Goal: Information Seeking & Learning: Understand process/instructions

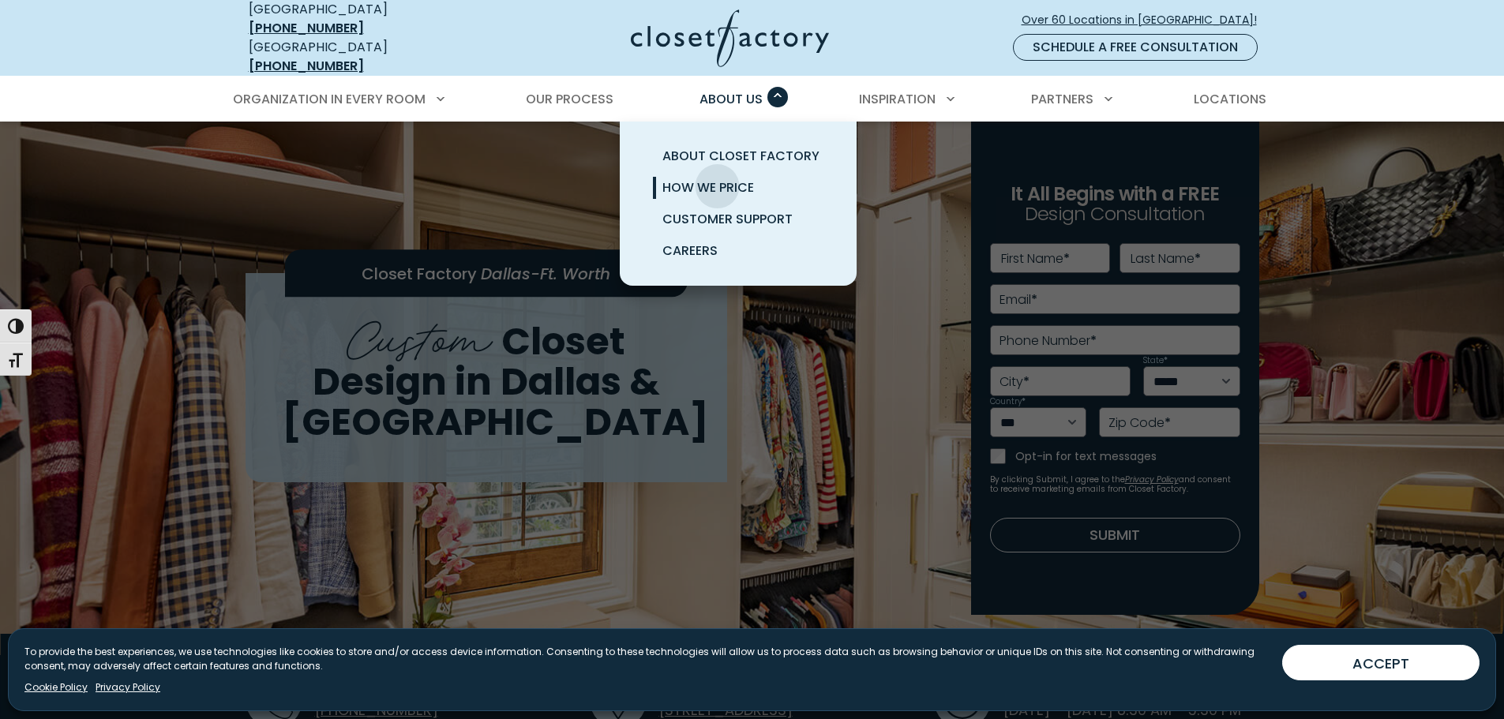
click at [718, 178] on span "How We Price" at bounding box center [709, 187] width 92 height 18
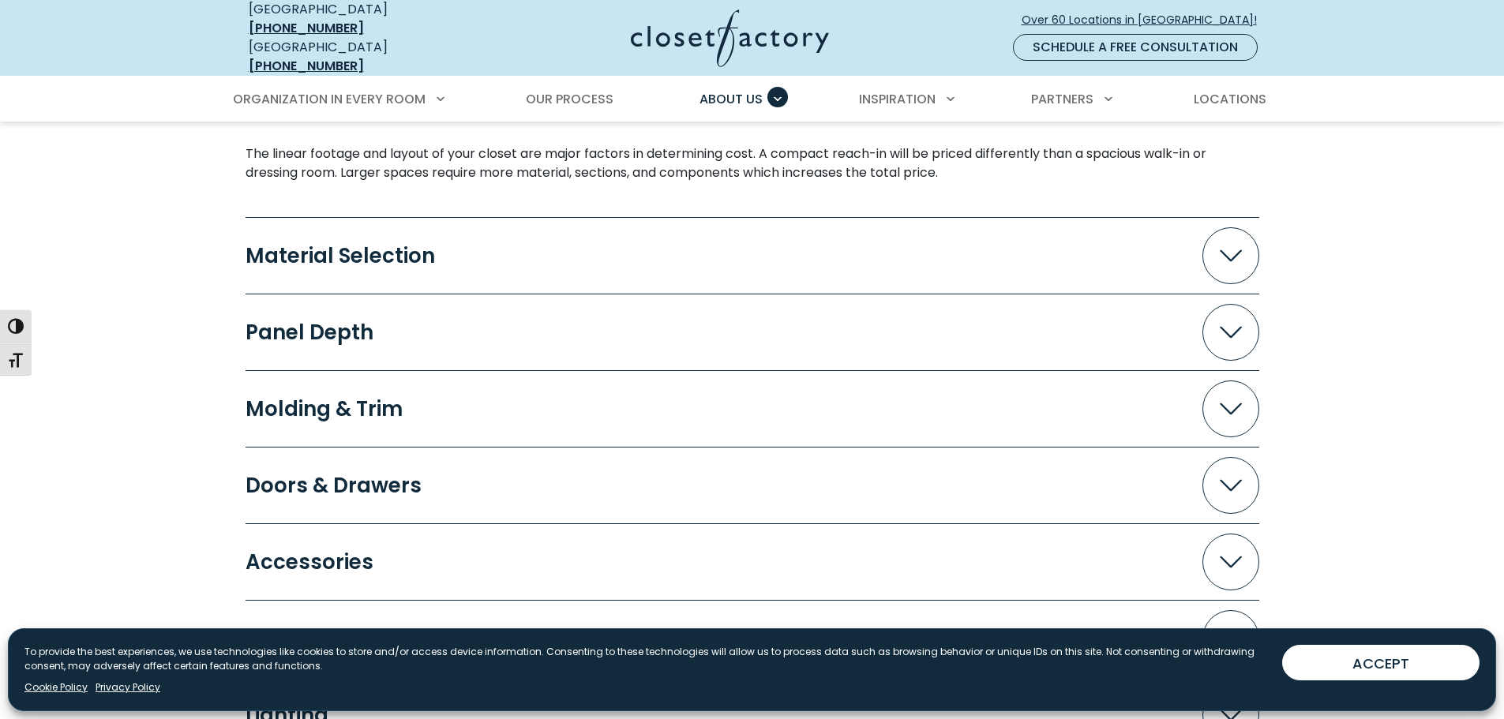
scroll to position [1579, 0]
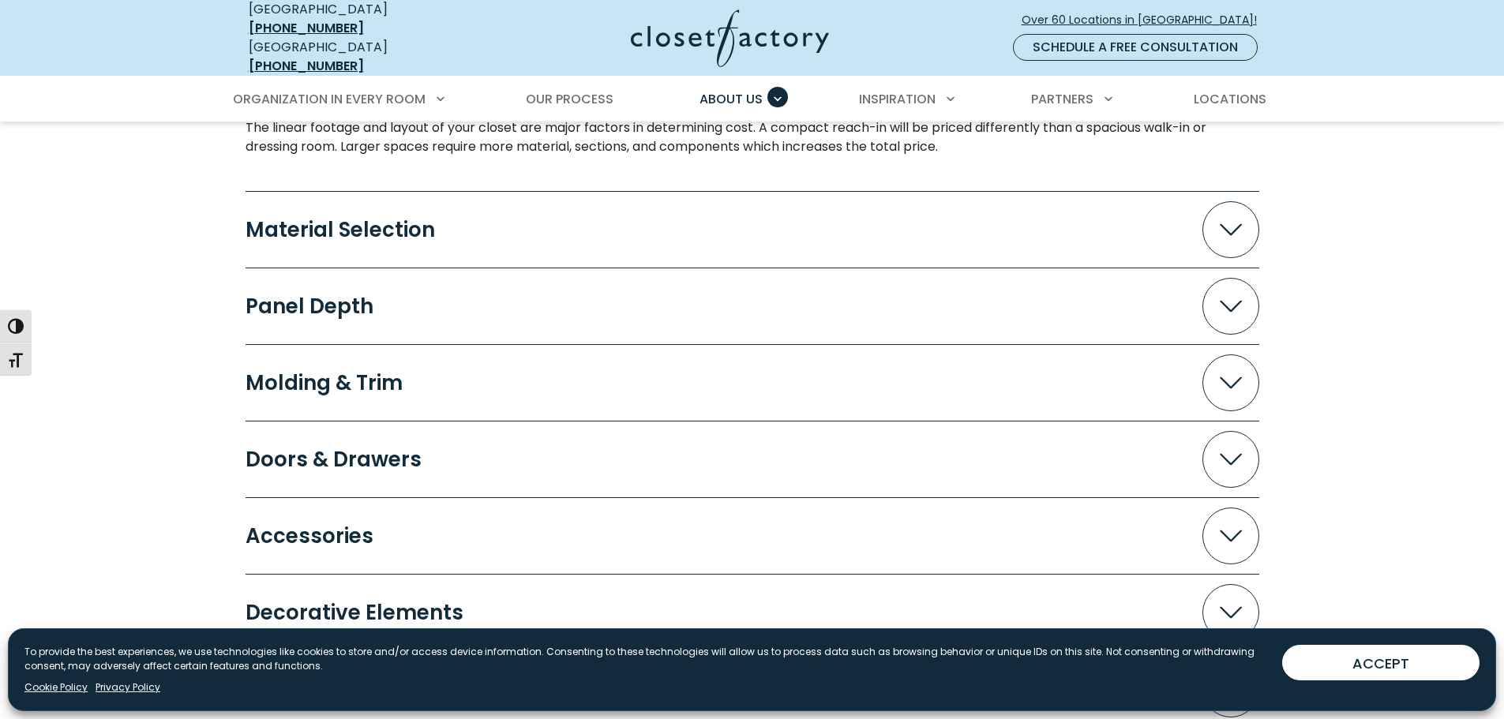
click at [305, 220] on div "Material Selection" at bounding box center [347, 230] width 202 height 21
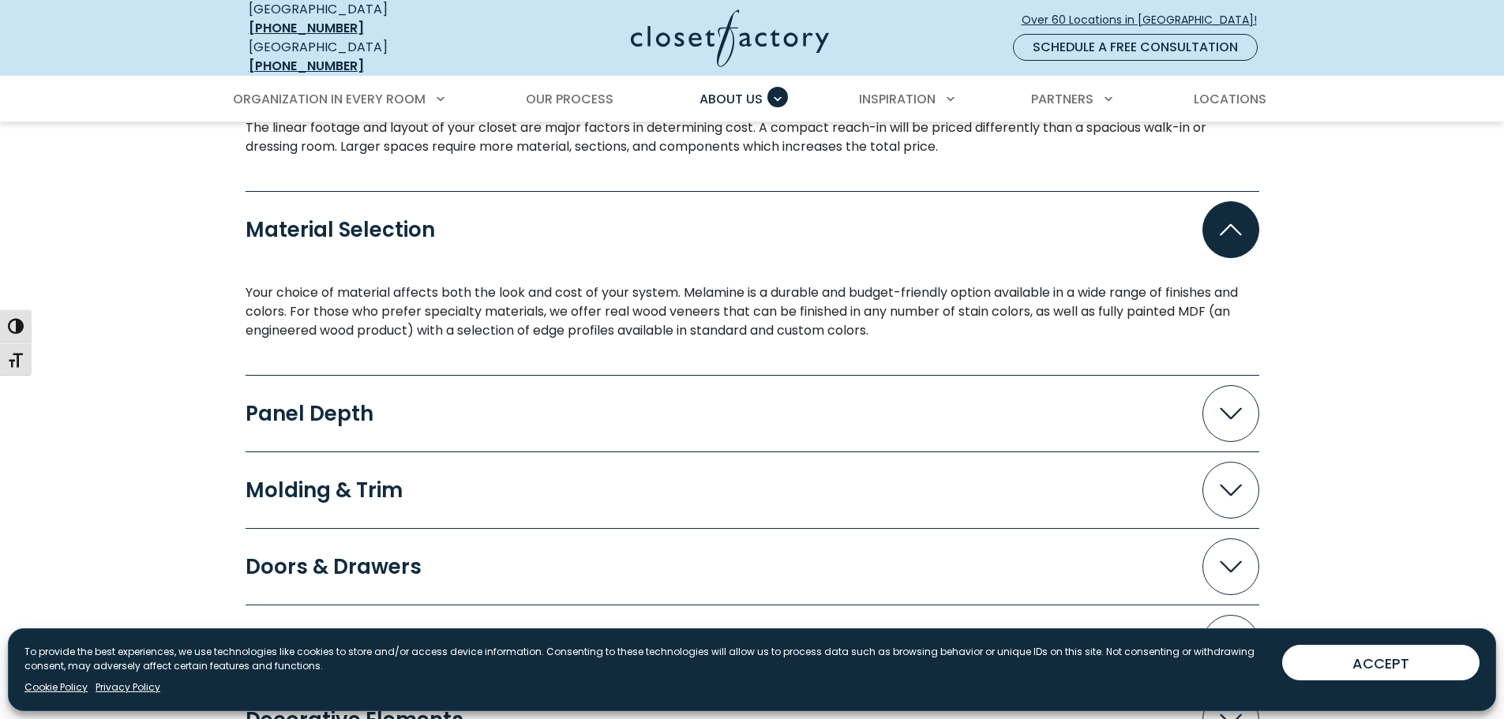
click at [297, 220] on div "Material Selection" at bounding box center [347, 230] width 202 height 21
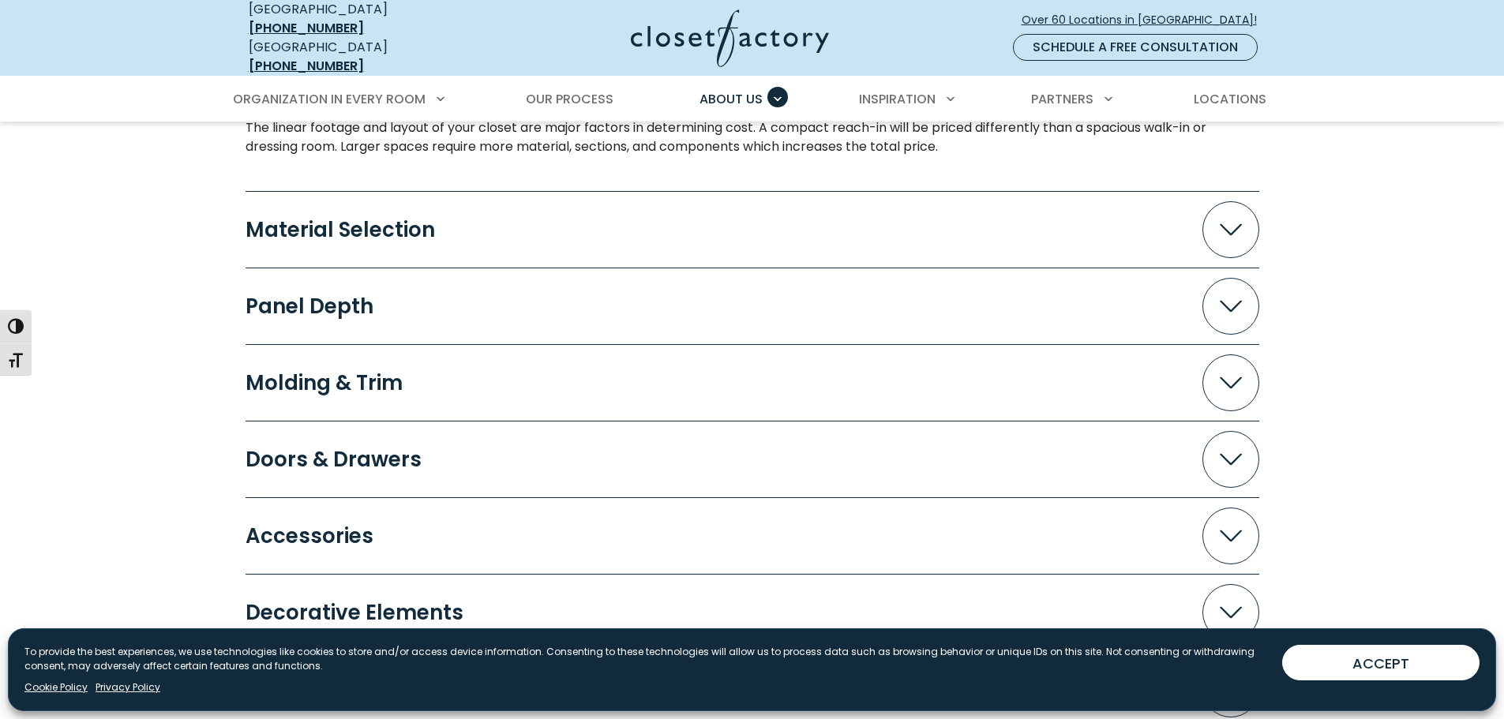
click at [293, 296] on div "Panel Depth" at bounding box center [316, 306] width 141 height 21
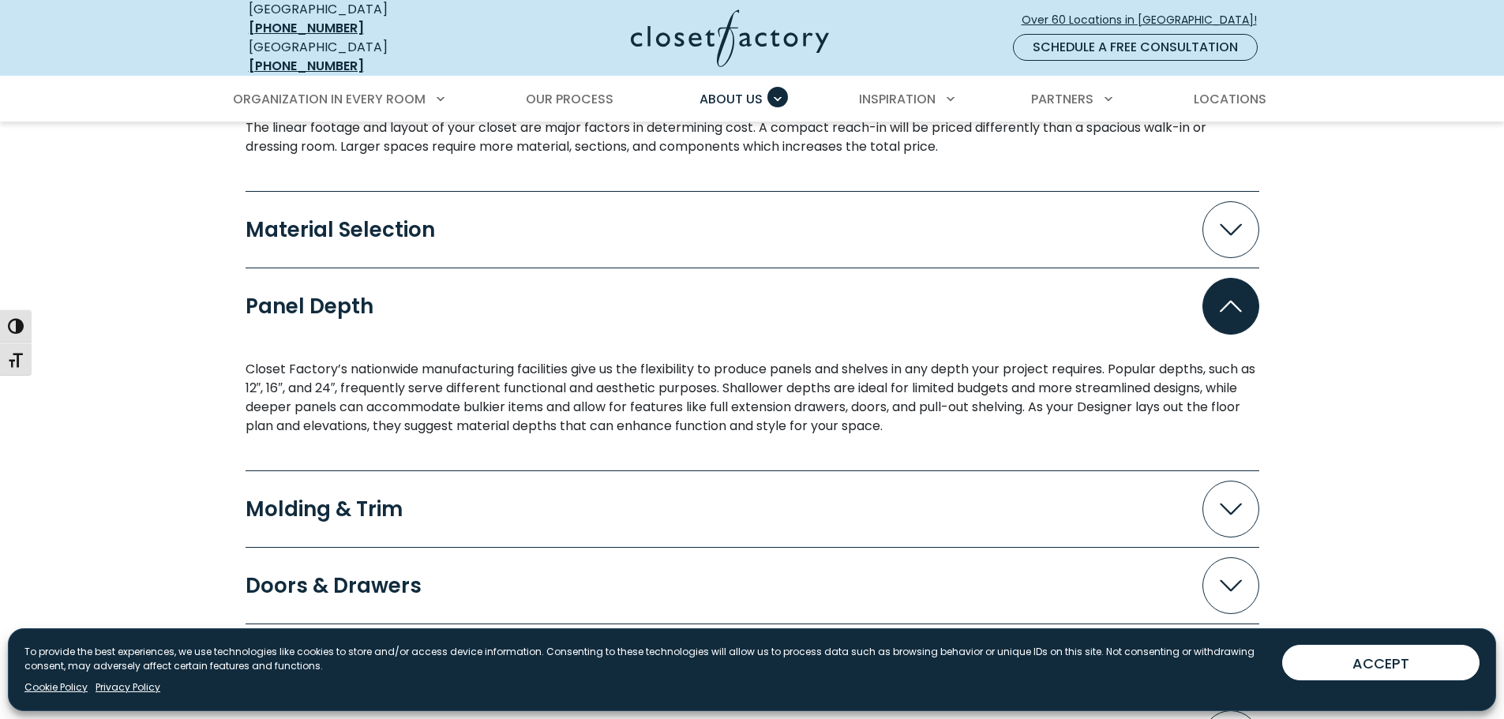
click at [293, 296] on div "Panel Depth" at bounding box center [316, 306] width 141 height 21
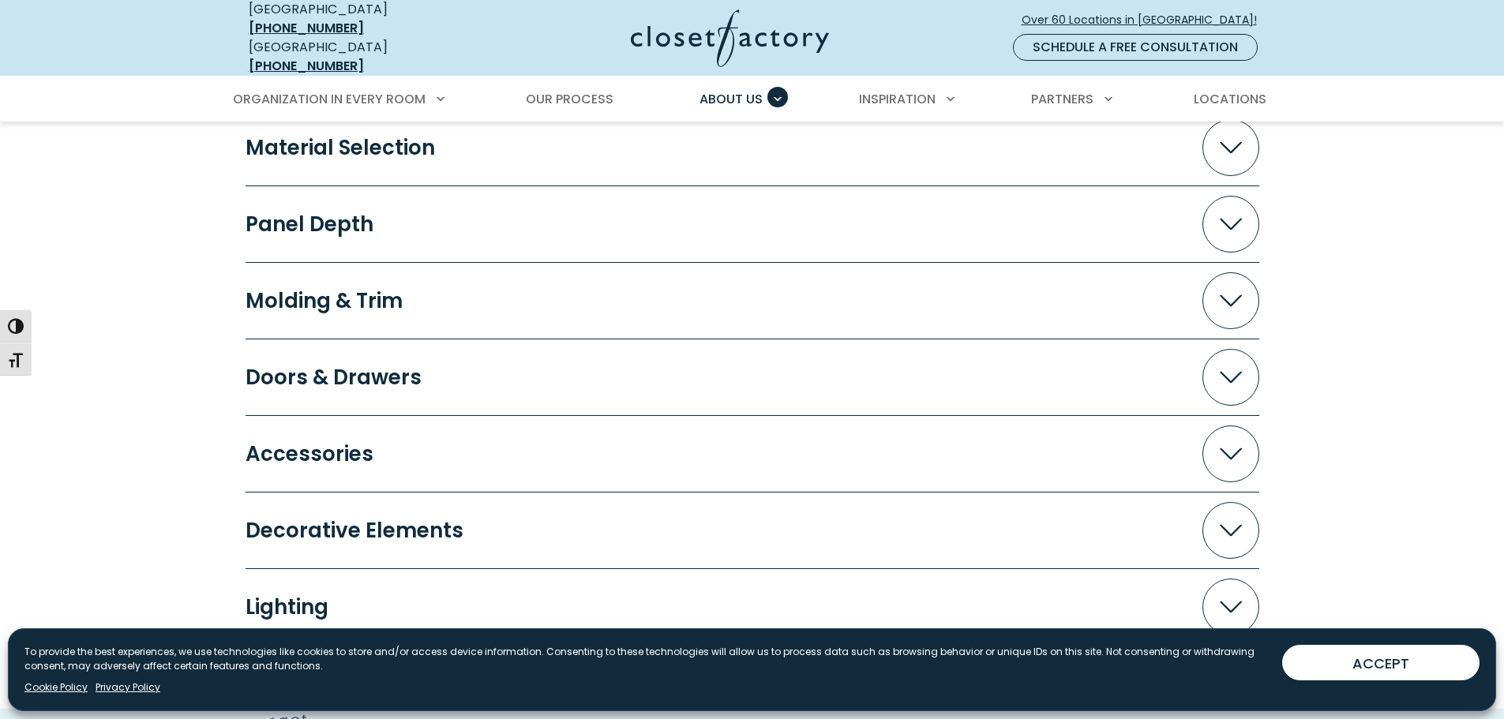
scroll to position [1737, 0]
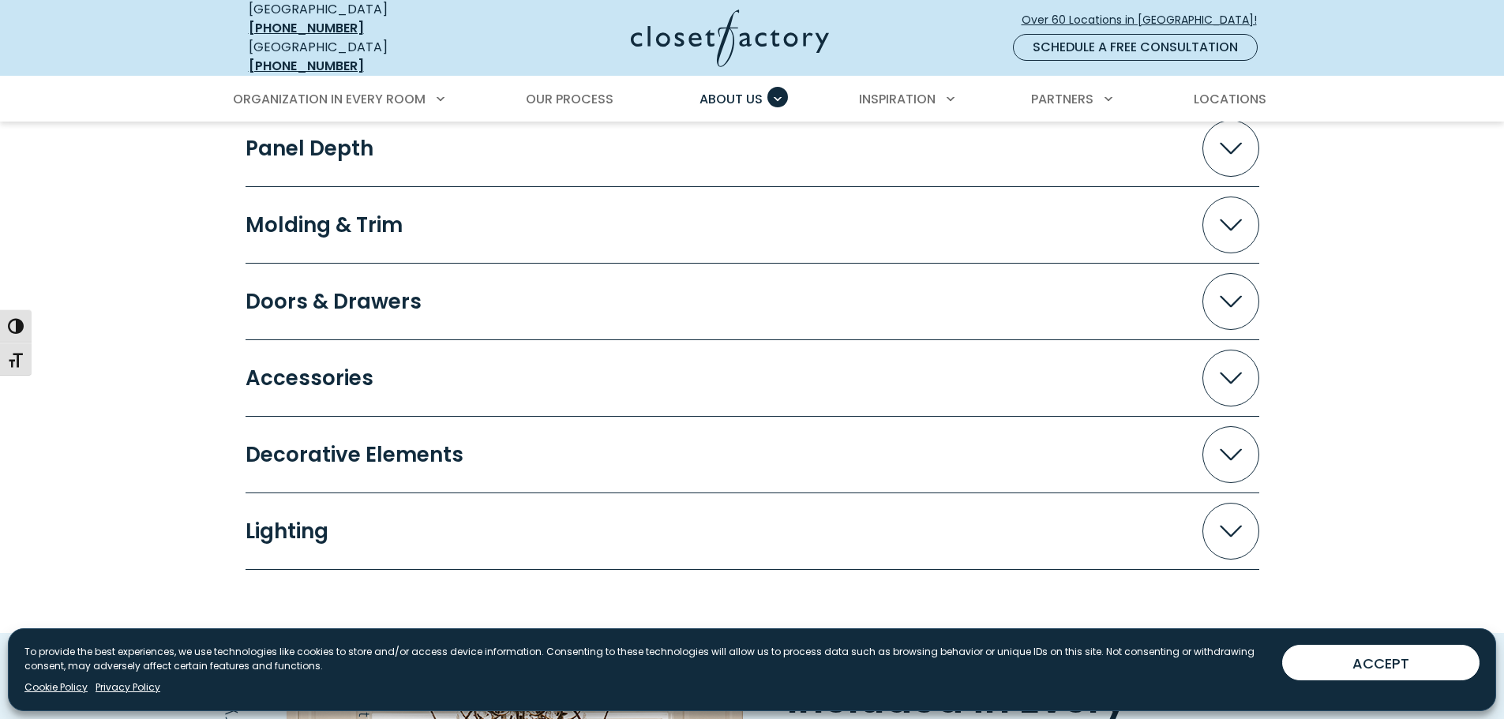
click at [281, 216] on div "Molding & Trim" at bounding box center [331, 225] width 170 height 21
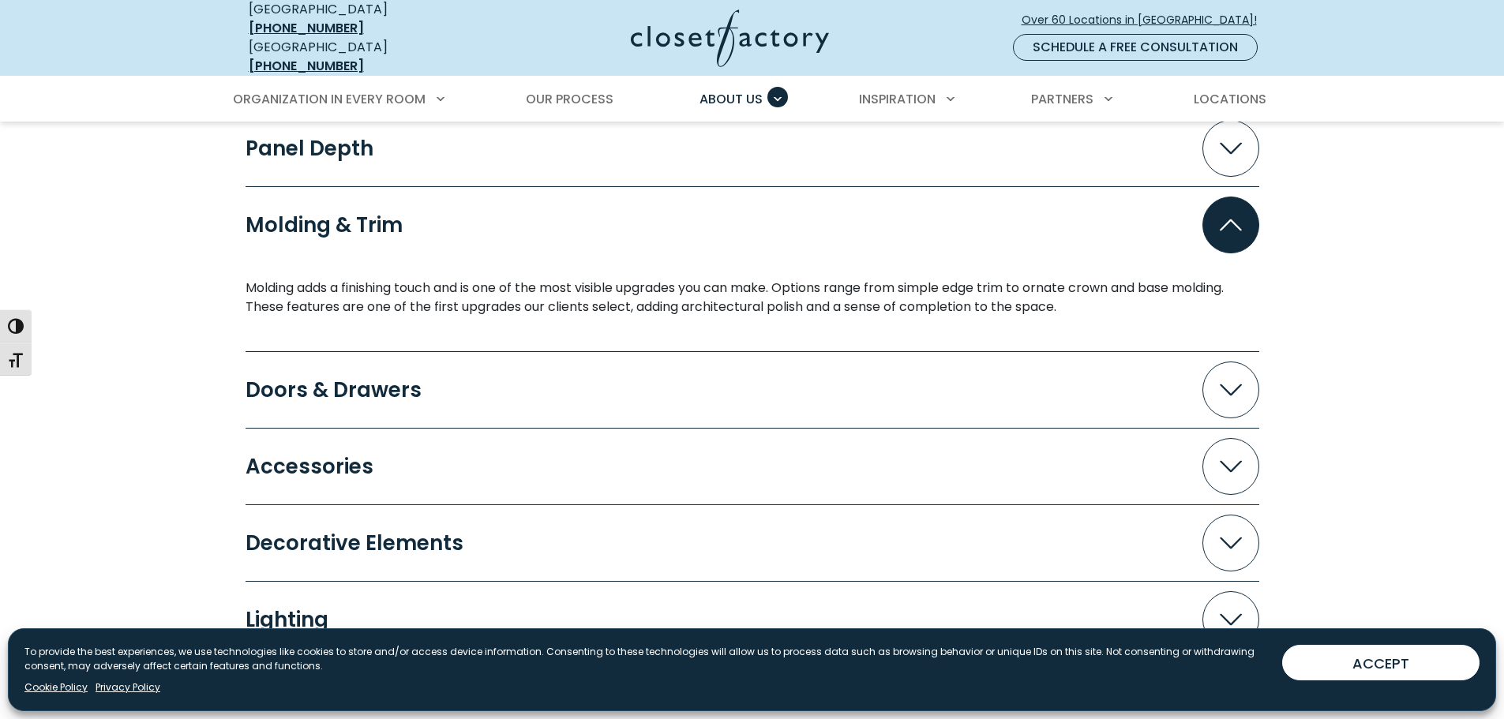
click at [281, 216] on div "Molding & Trim" at bounding box center [331, 225] width 170 height 21
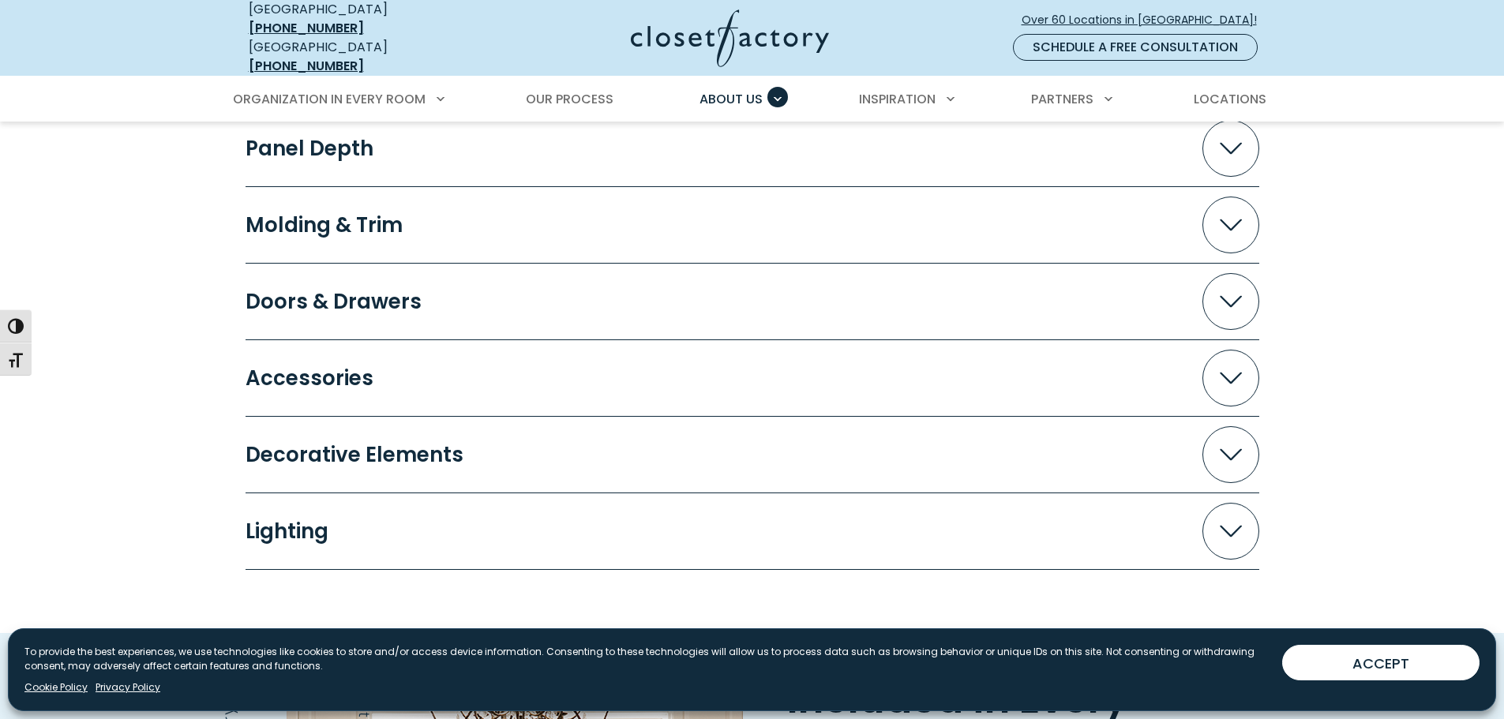
click at [281, 142] on div "Panel Depth" at bounding box center [316, 148] width 141 height 21
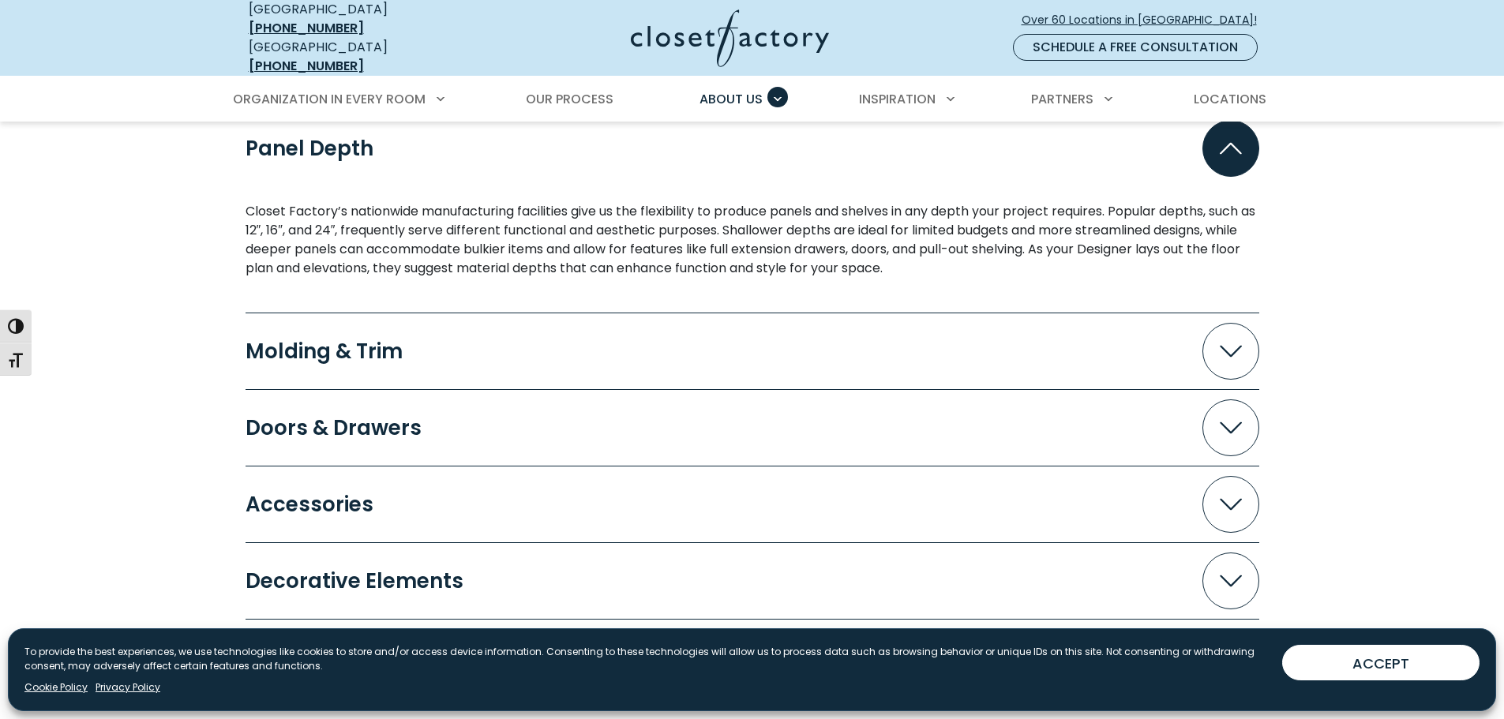
click at [1234, 145] on span "Accordion" at bounding box center [1231, 148] width 57 height 57
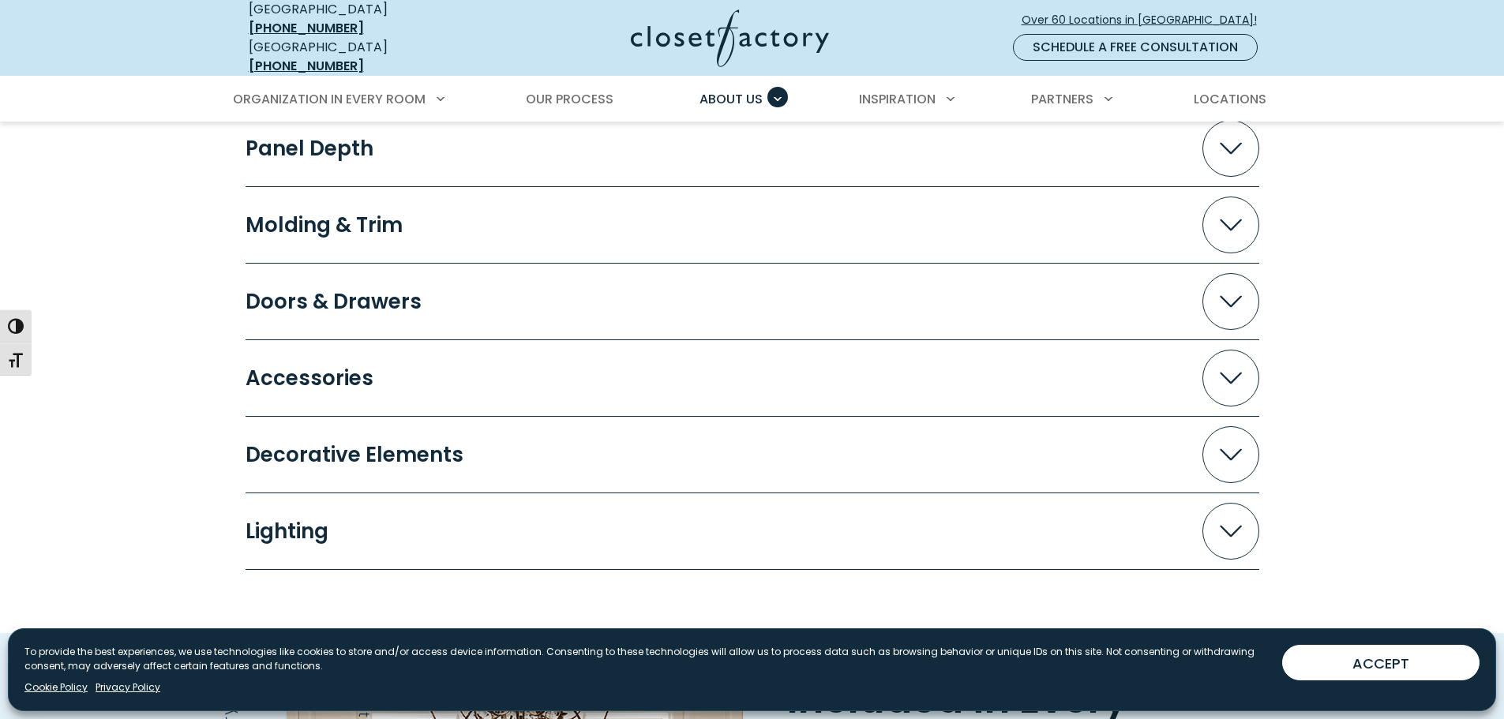
click at [268, 215] on div "Molding & Trim" at bounding box center [331, 225] width 170 height 21
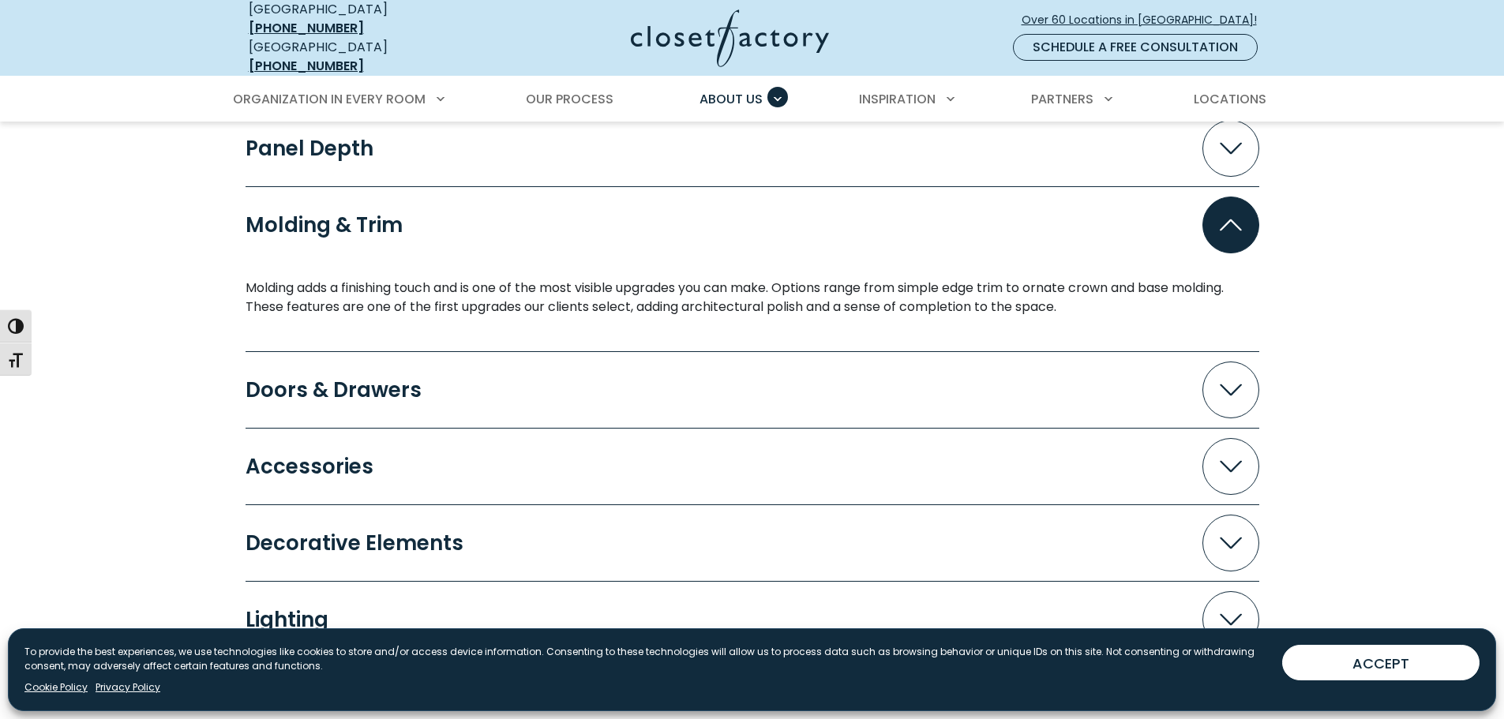
click at [273, 215] on div "Molding & Trim" at bounding box center [331, 225] width 170 height 21
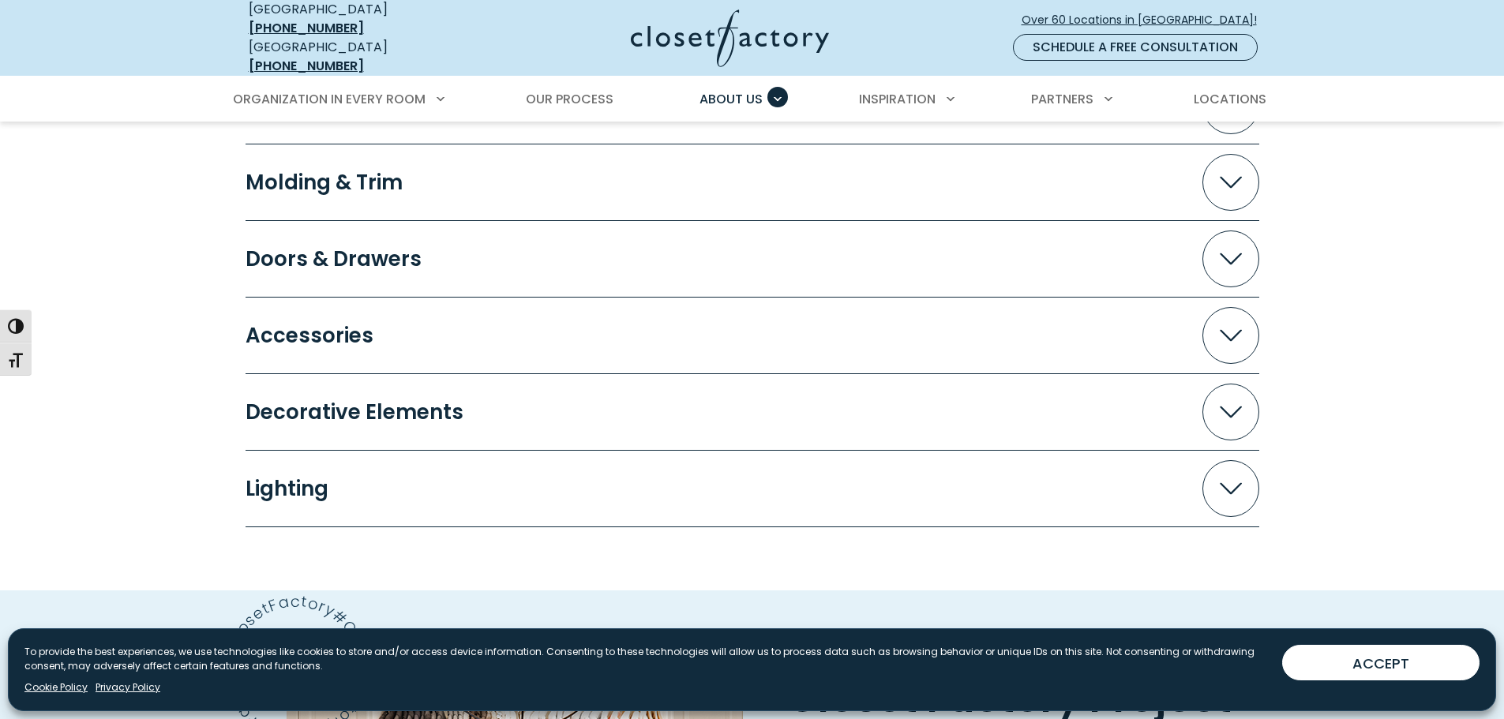
scroll to position [1816, 0]
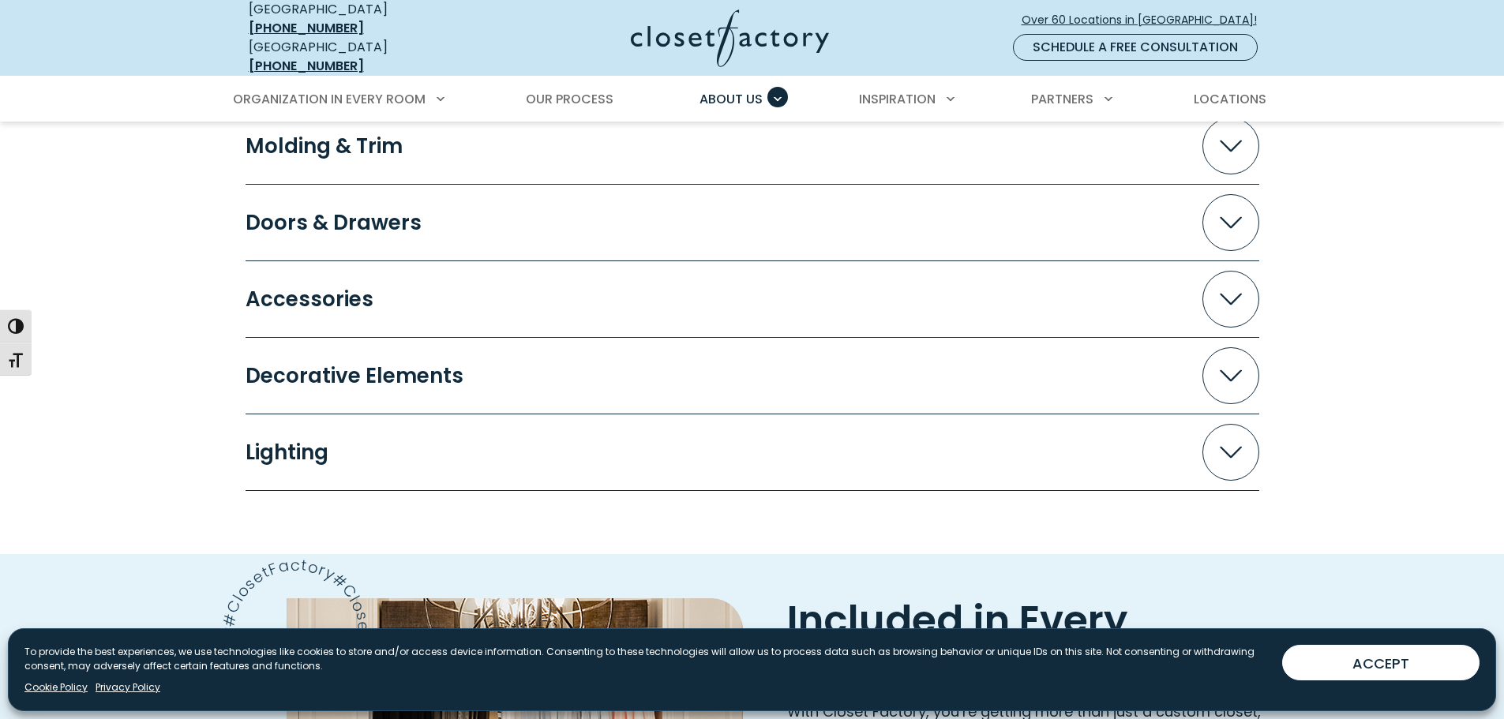
click at [282, 212] on div "Doors & Drawers" at bounding box center [340, 222] width 189 height 21
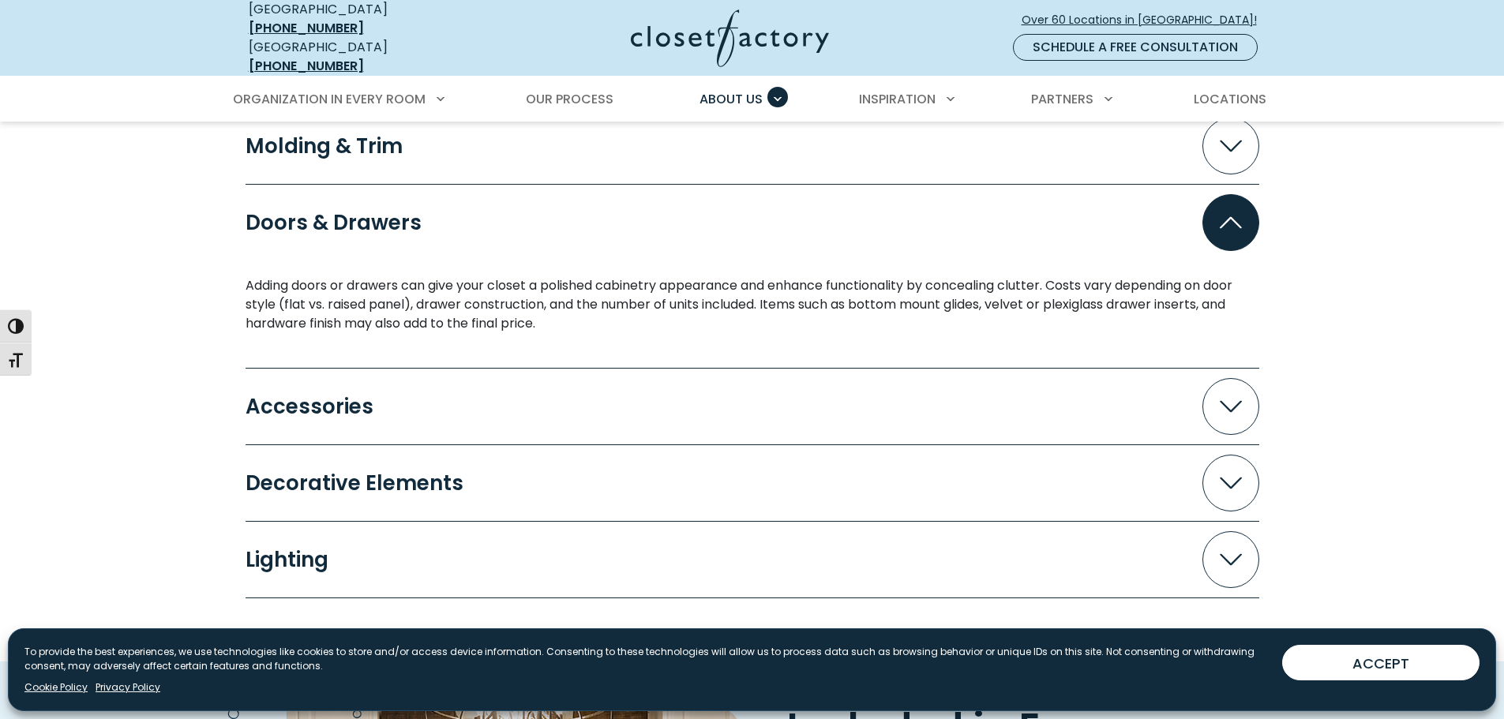
click at [282, 212] on div "Doors & Drawers" at bounding box center [340, 222] width 189 height 21
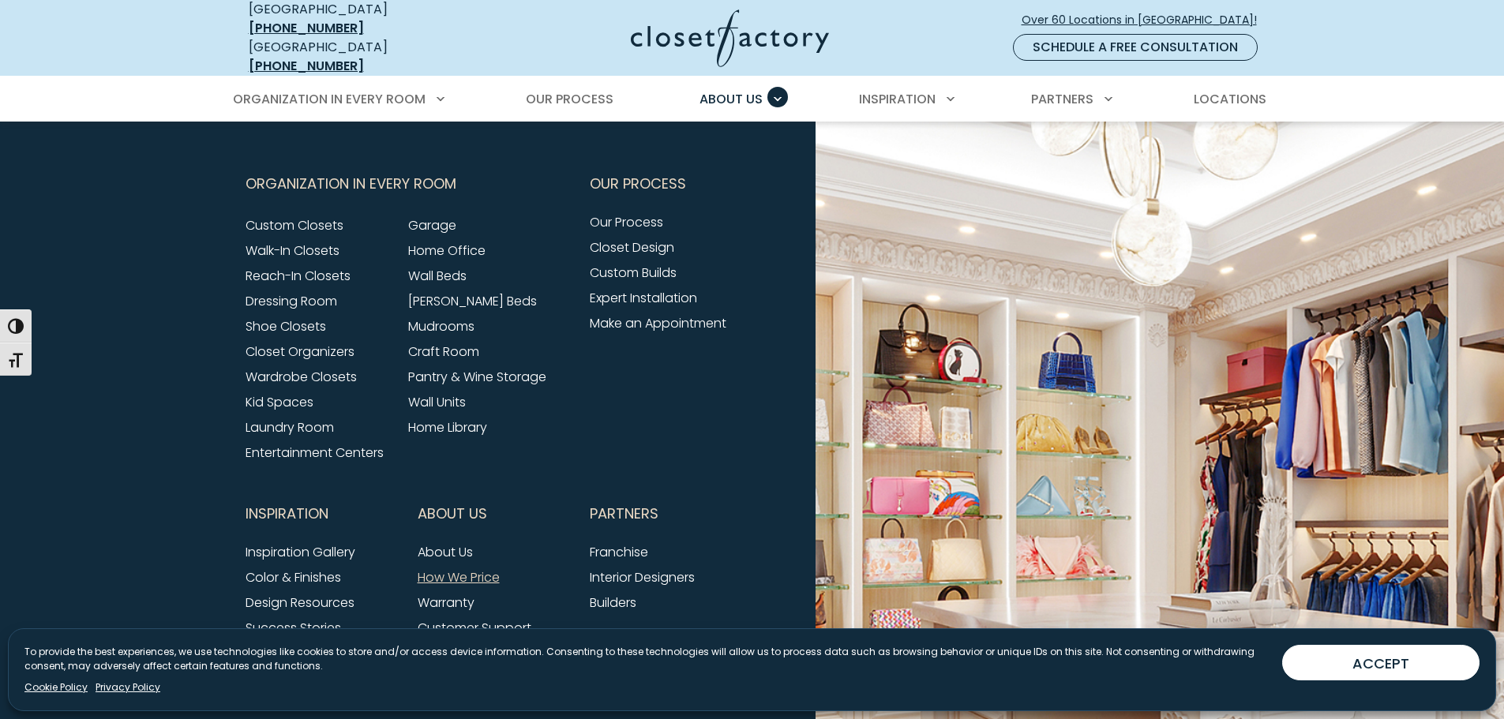
scroll to position [3238, 0]
